Goal: Task Accomplishment & Management: Complete application form

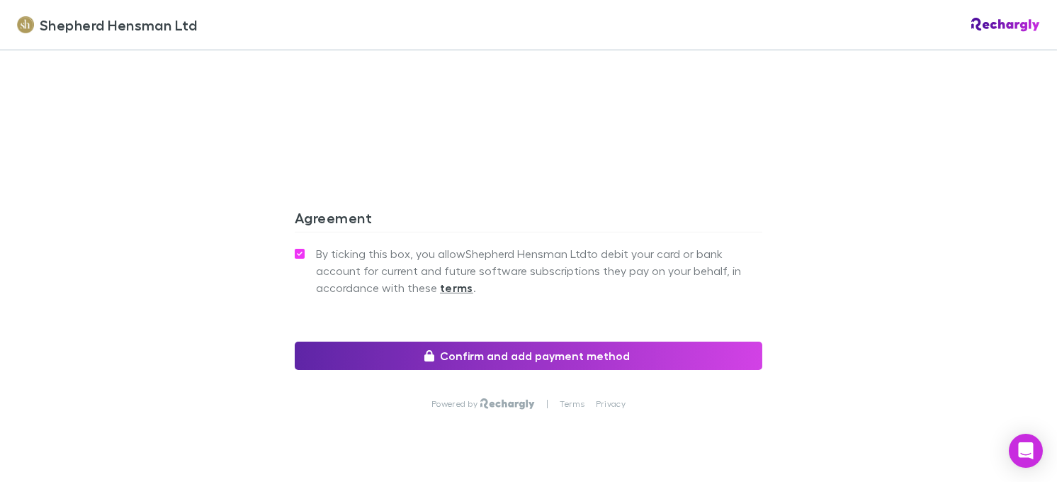
scroll to position [1360, 0]
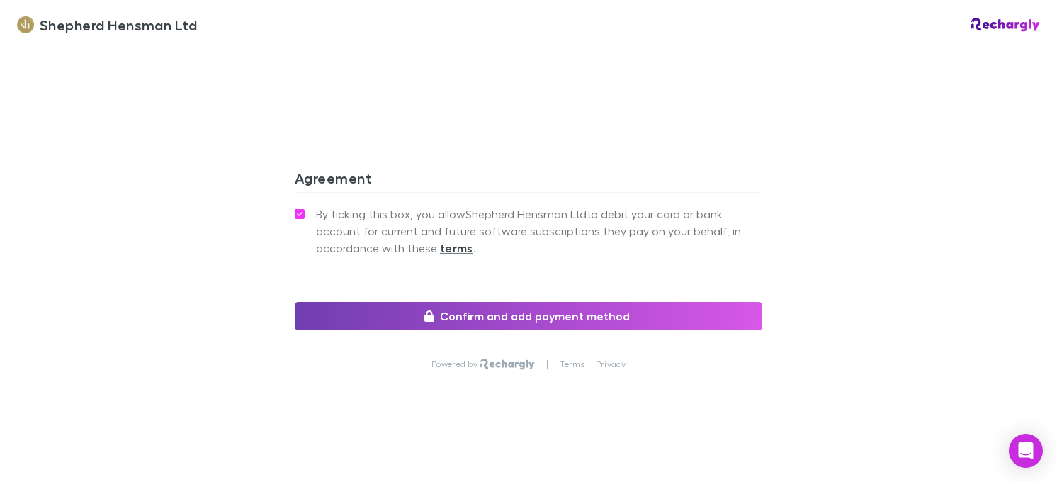
click at [603, 318] on button "Confirm and add payment method" at bounding box center [528, 316] width 467 height 28
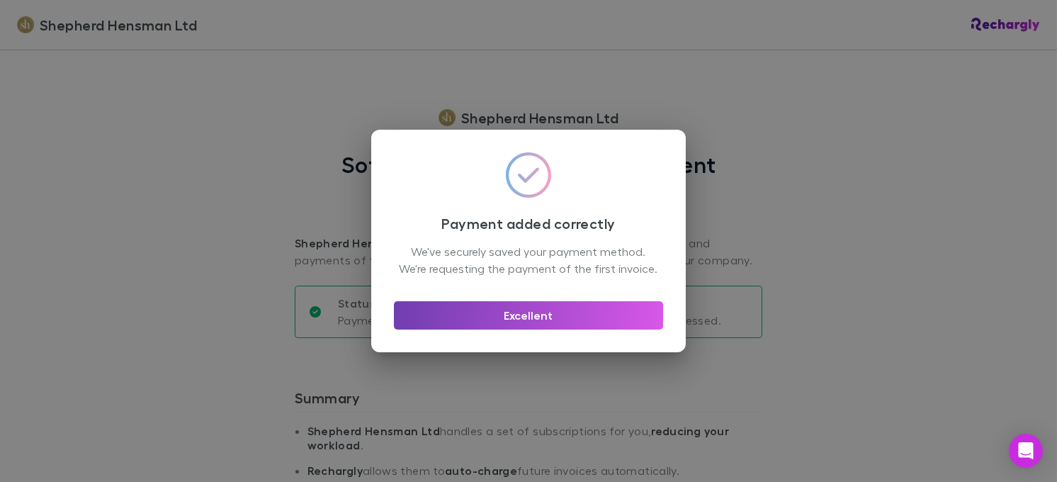
click at [560, 325] on button "Excellent" at bounding box center [528, 315] width 269 height 28
